Goal: Obtain resource: Download file/media

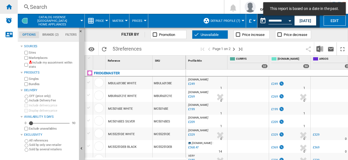
click at [12, 7] on ng-md-icon "Home" at bounding box center [9, 6] width 7 height 7
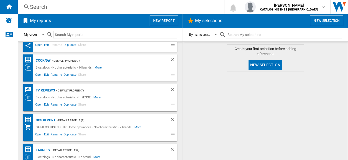
scroll to position [83, 0]
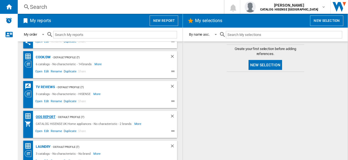
click at [43, 117] on div "OOS REPORT" at bounding box center [44, 117] width 21 height 7
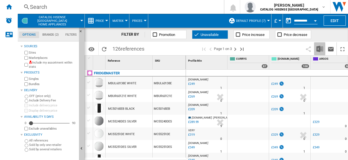
click at [321, 50] on img "Download in Excel" at bounding box center [319, 49] width 7 height 7
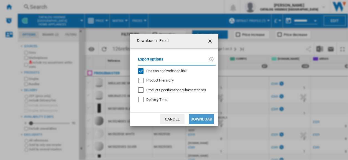
click at [203, 118] on button "Download" at bounding box center [201, 119] width 25 height 10
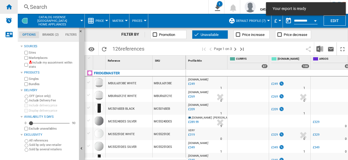
click at [10, 5] on ng-md-icon "Home" at bounding box center [9, 6] width 7 height 7
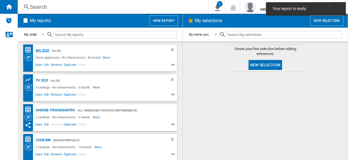
click at [44, 50] on div "WG 2022" at bounding box center [41, 50] width 15 height 7
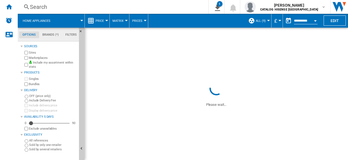
click at [99, 20] on span "Price" at bounding box center [100, 21] width 8 height 4
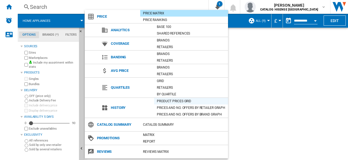
click at [173, 100] on div "Product prices grid" at bounding box center [191, 102] width 74 height 6
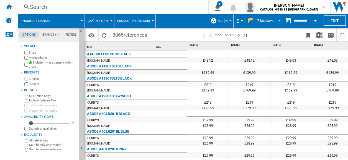
click at [264, 20] on div "7 last days" at bounding box center [265, 21] width 16 height 4
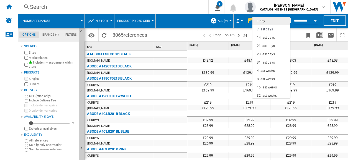
click at [264, 20] on div "1 day" at bounding box center [261, 21] width 8 height 5
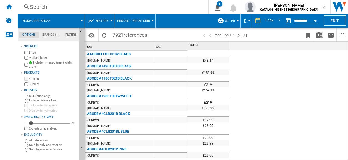
click at [106, 23] on button "History" at bounding box center [104, 21] width 16 height 14
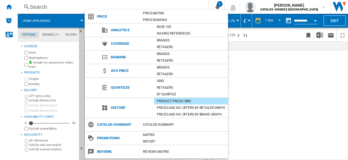
click at [316, 83] on md-backdrop at bounding box center [174, 80] width 348 height 160
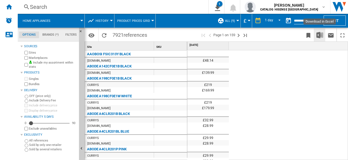
click at [320, 35] on img "Download in Excel" at bounding box center [319, 35] width 7 height 7
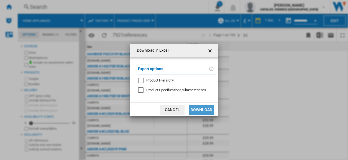
click at [199, 108] on button "Download" at bounding box center [201, 110] width 25 height 10
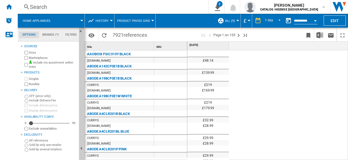
click at [267, 87] on div "£48.14 £139.99 £219 £169.99 £219 £179.99 £32.99 £28.99 £29.99 £28.99 £29.99 £28…" at bounding box center [267, 105] width 161 height 110
